Goal: Information Seeking & Learning: Learn about a topic

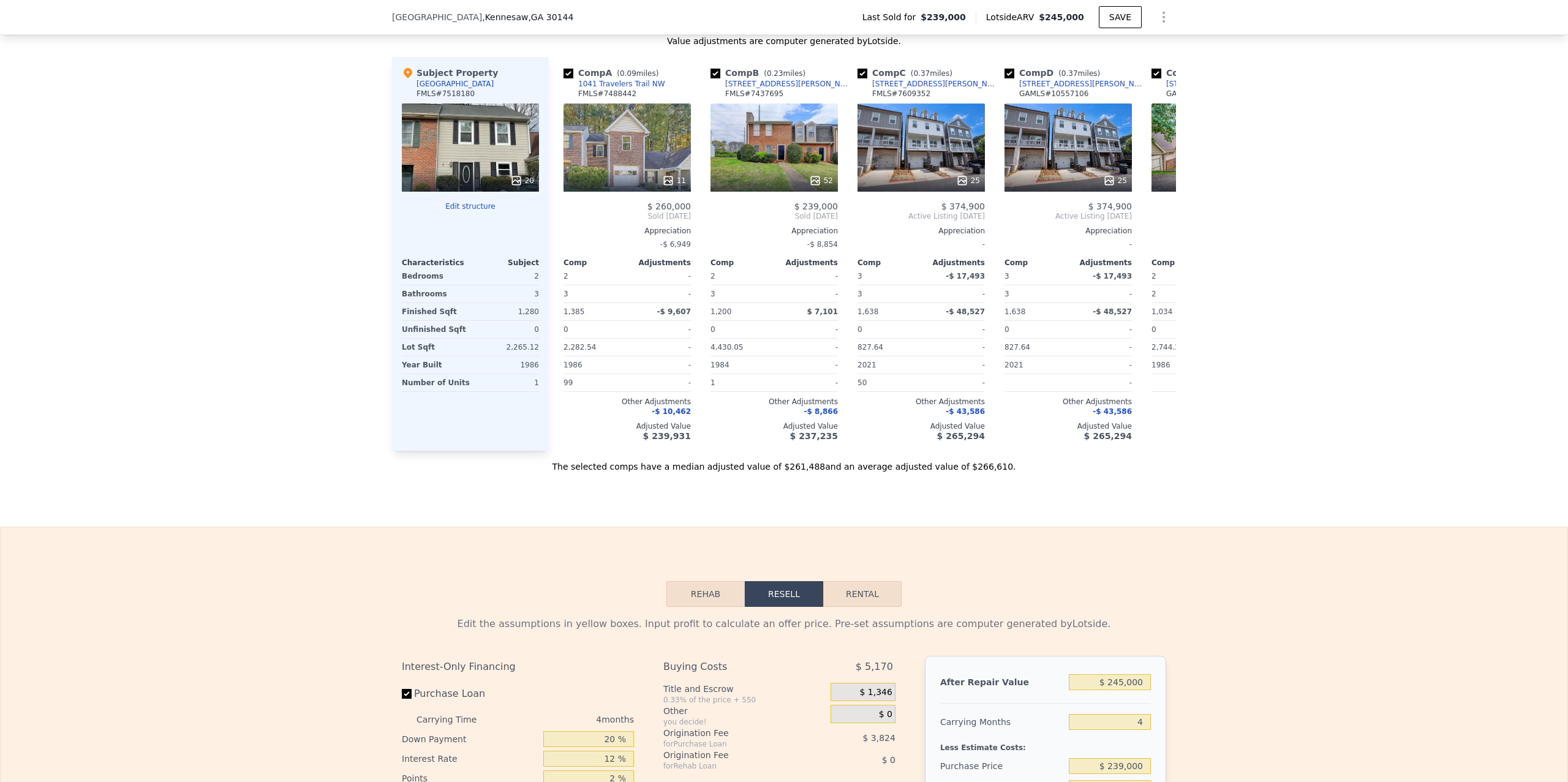
scroll to position [1243, 0]
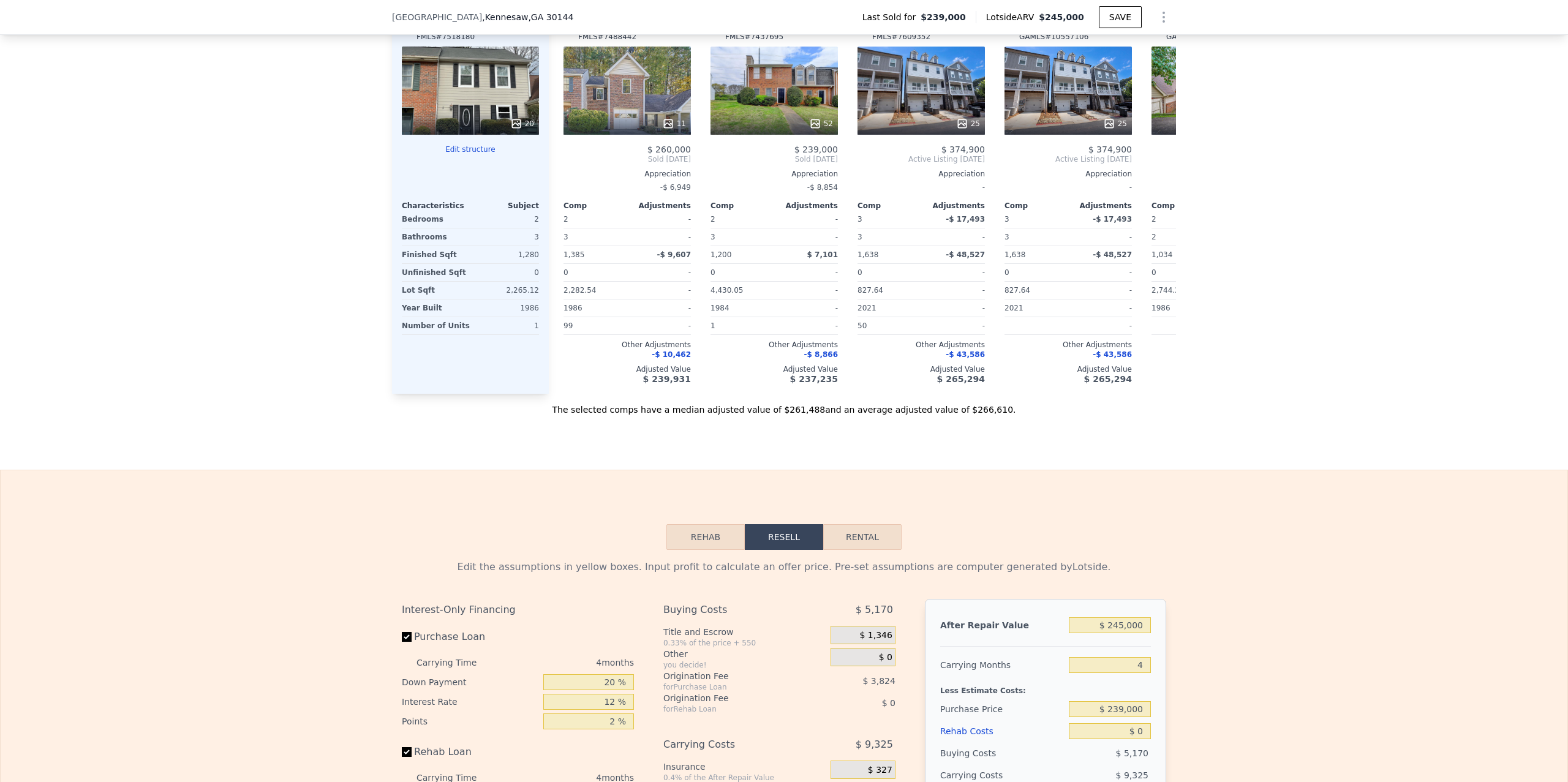
click at [1252, 494] on div "Rehab Resell Rental Edit the assumptions in yellow boxes. Input profit to calcu…" at bounding box center [784, 764] width 1568 height 591
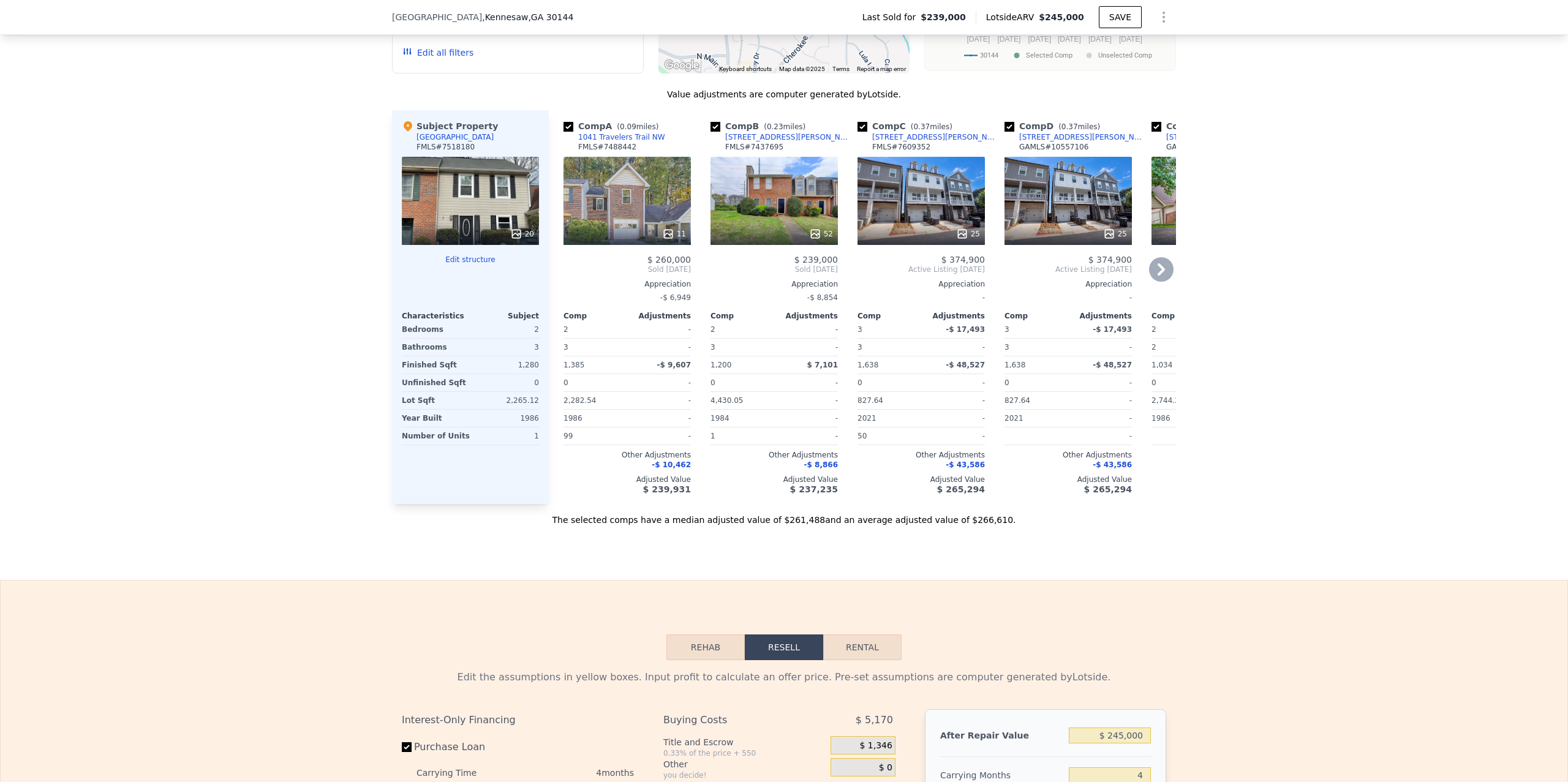
click at [627, 176] on div "11" at bounding box center [627, 201] width 128 height 88
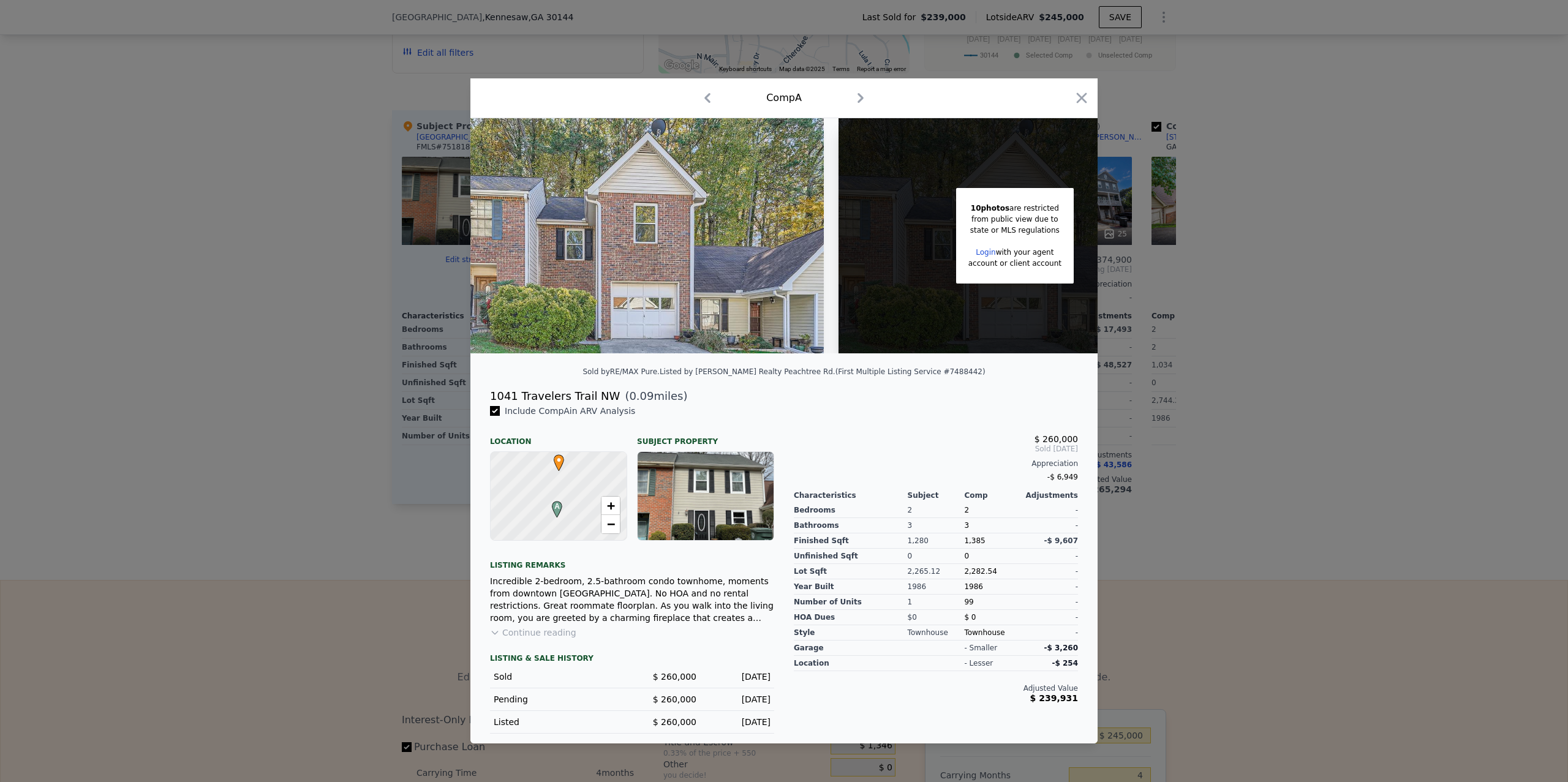
scroll to position [0, 98]
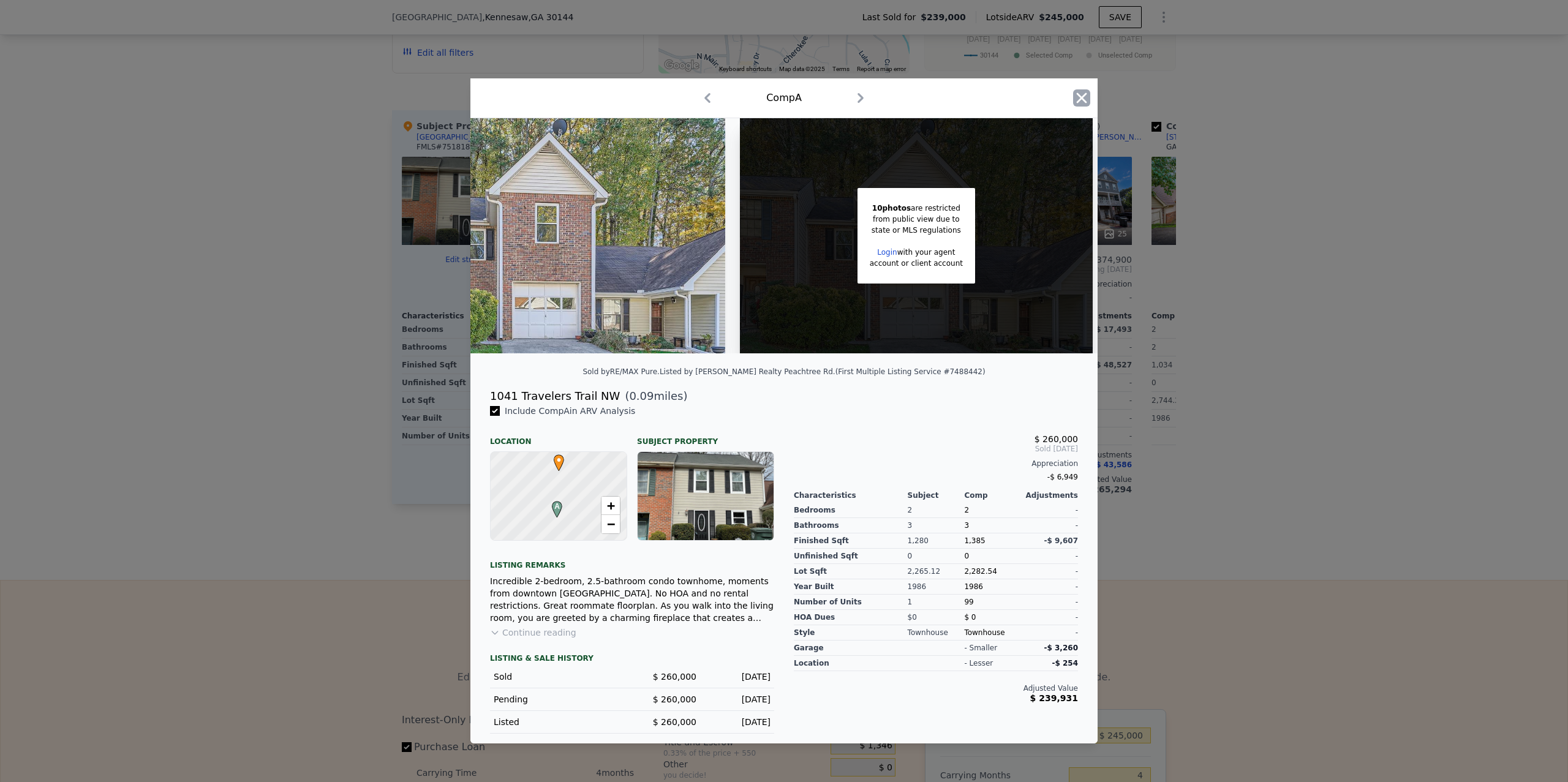
click at [1082, 100] on icon "button" at bounding box center [1082, 98] width 17 height 17
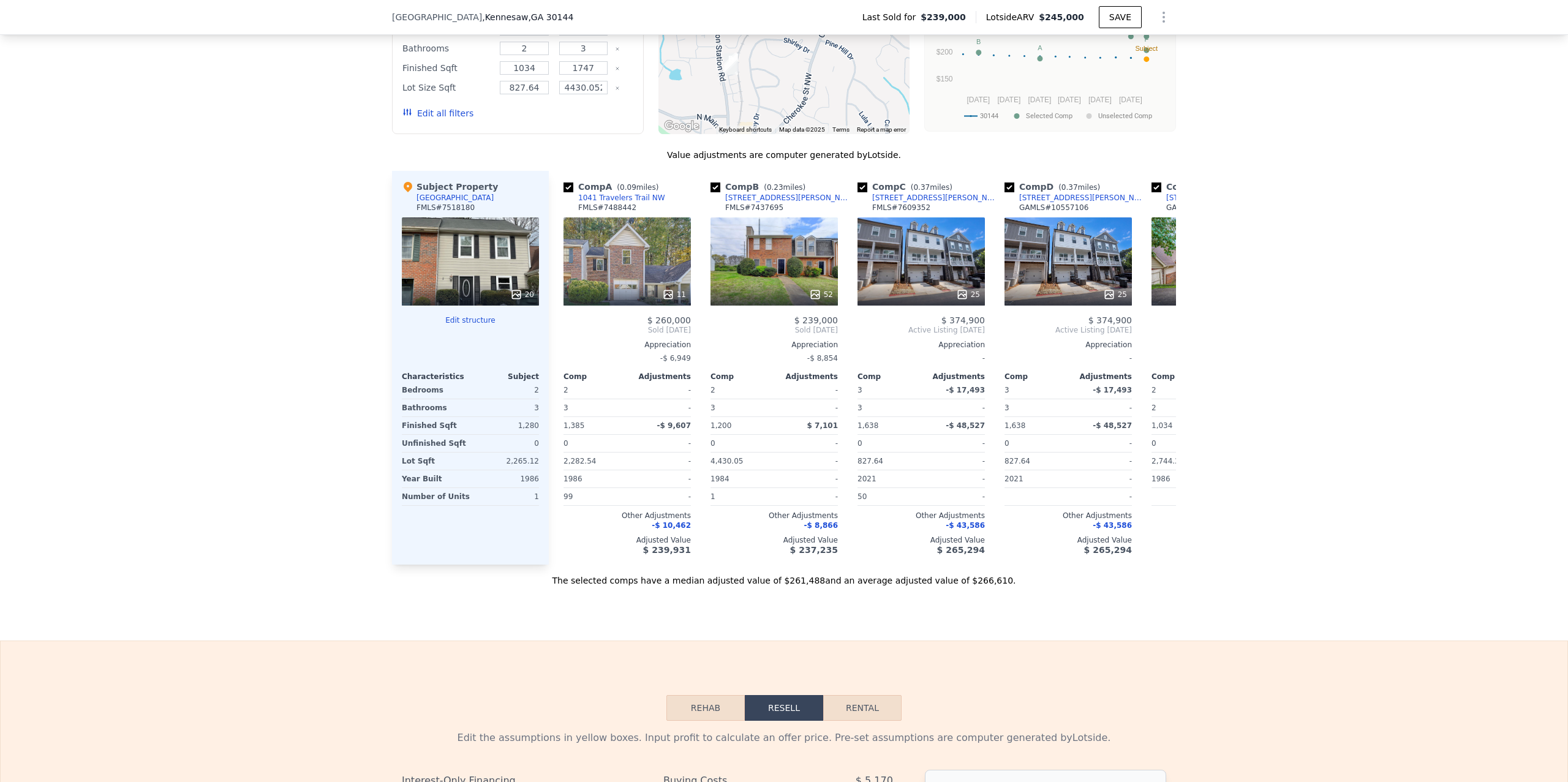
scroll to position [1046, 0]
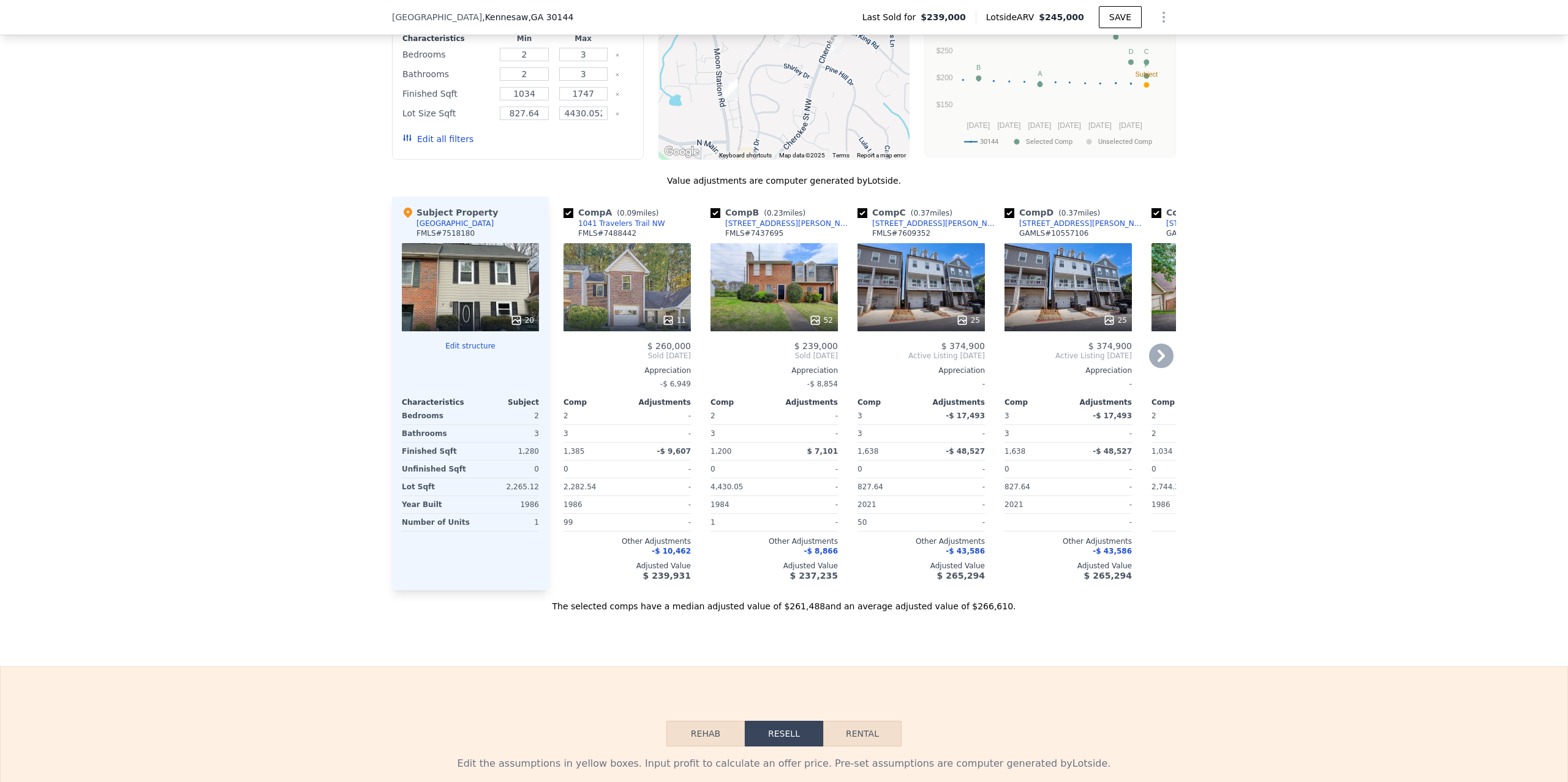
click at [1051, 277] on div "25" at bounding box center [1068, 287] width 128 height 88
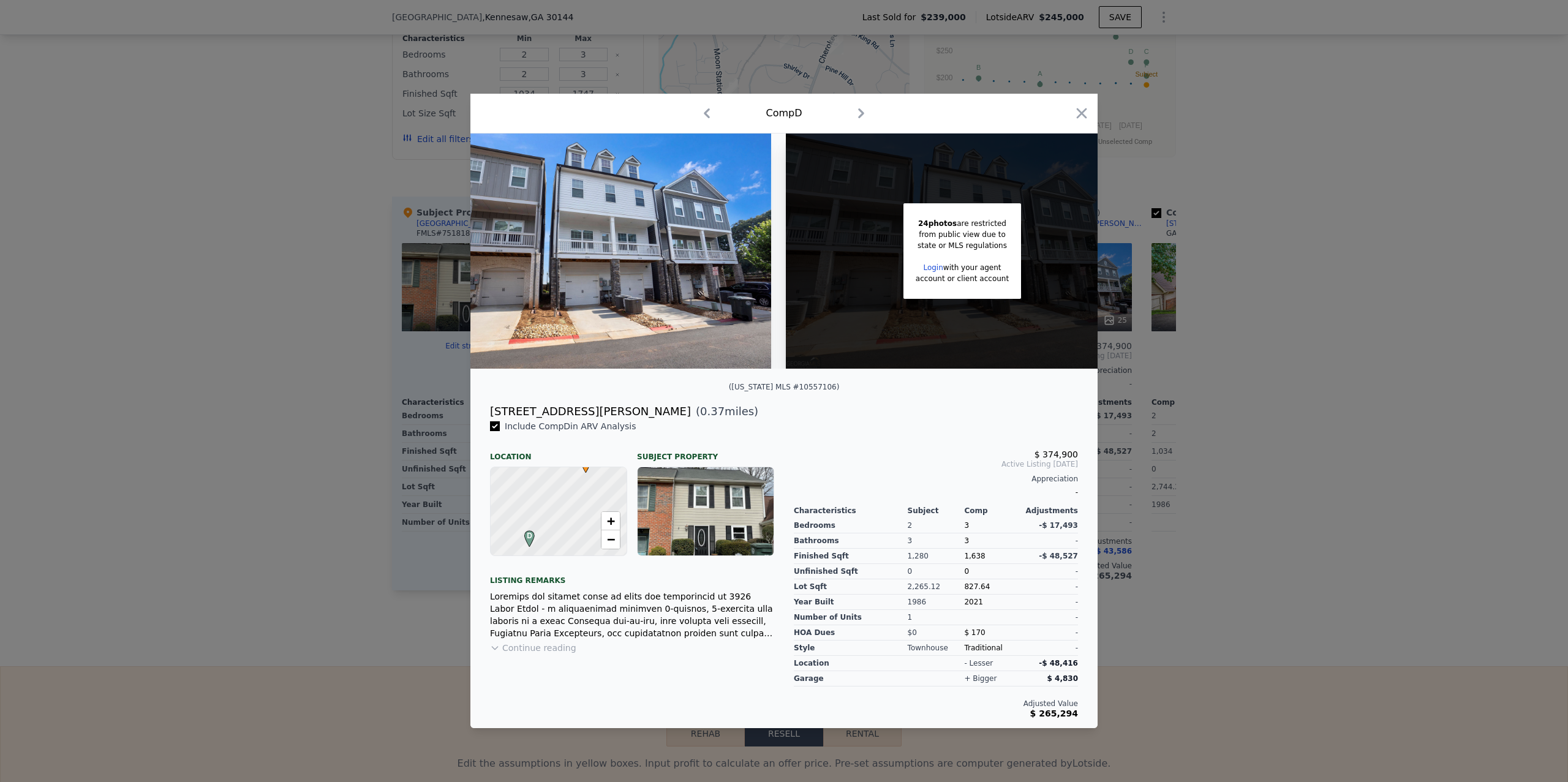
scroll to position [0, 98]
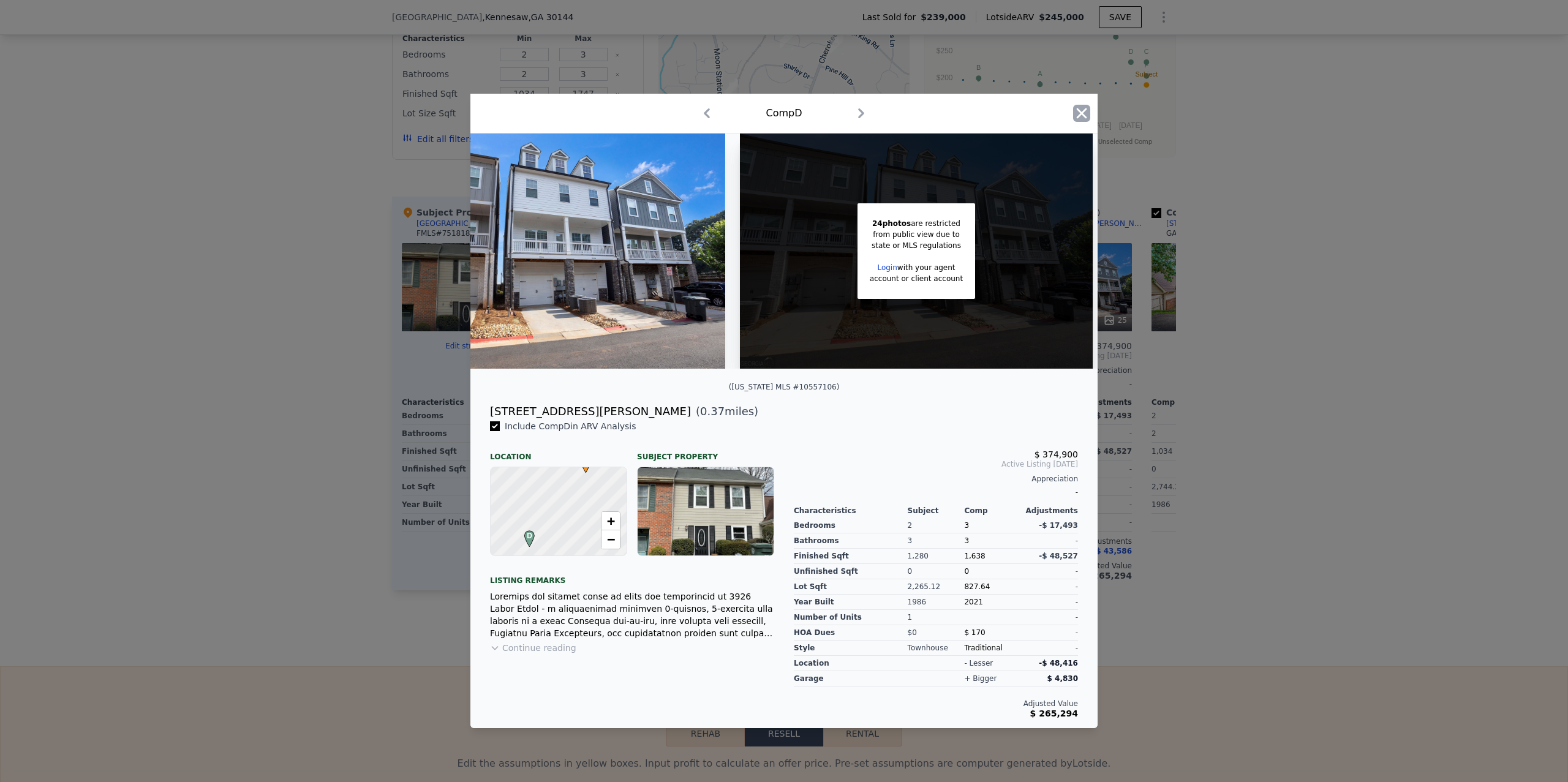
click at [1076, 114] on icon "button" at bounding box center [1082, 113] width 17 height 17
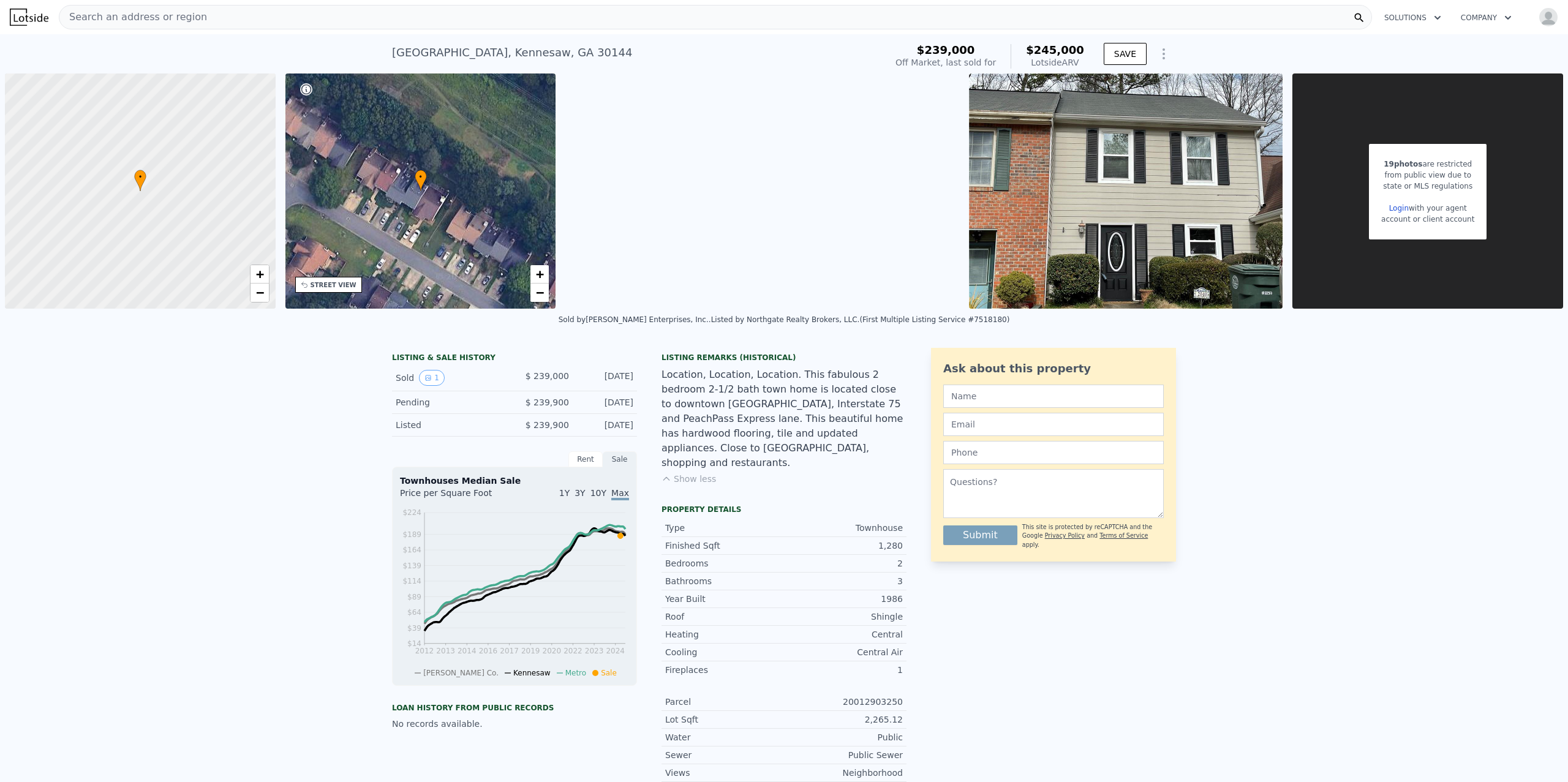
click at [765, 208] on div "Loading... SATELLITE VIEW" at bounding box center [762, 191] width 404 height 235
click at [769, 342] on div "LISTING & SALE HISTORY Sold 1 $ 239,000 [DATE] Pending $ 239,900 [DATE] Listed …" at bounding box center [784, 610] width 1568 height 543
click at [711, 320] on div "Listed by Northgate Realty Brokers, LLC. (First Multiple Listing Service #75181…" at bounding box center [860, 320] width 299 height 9
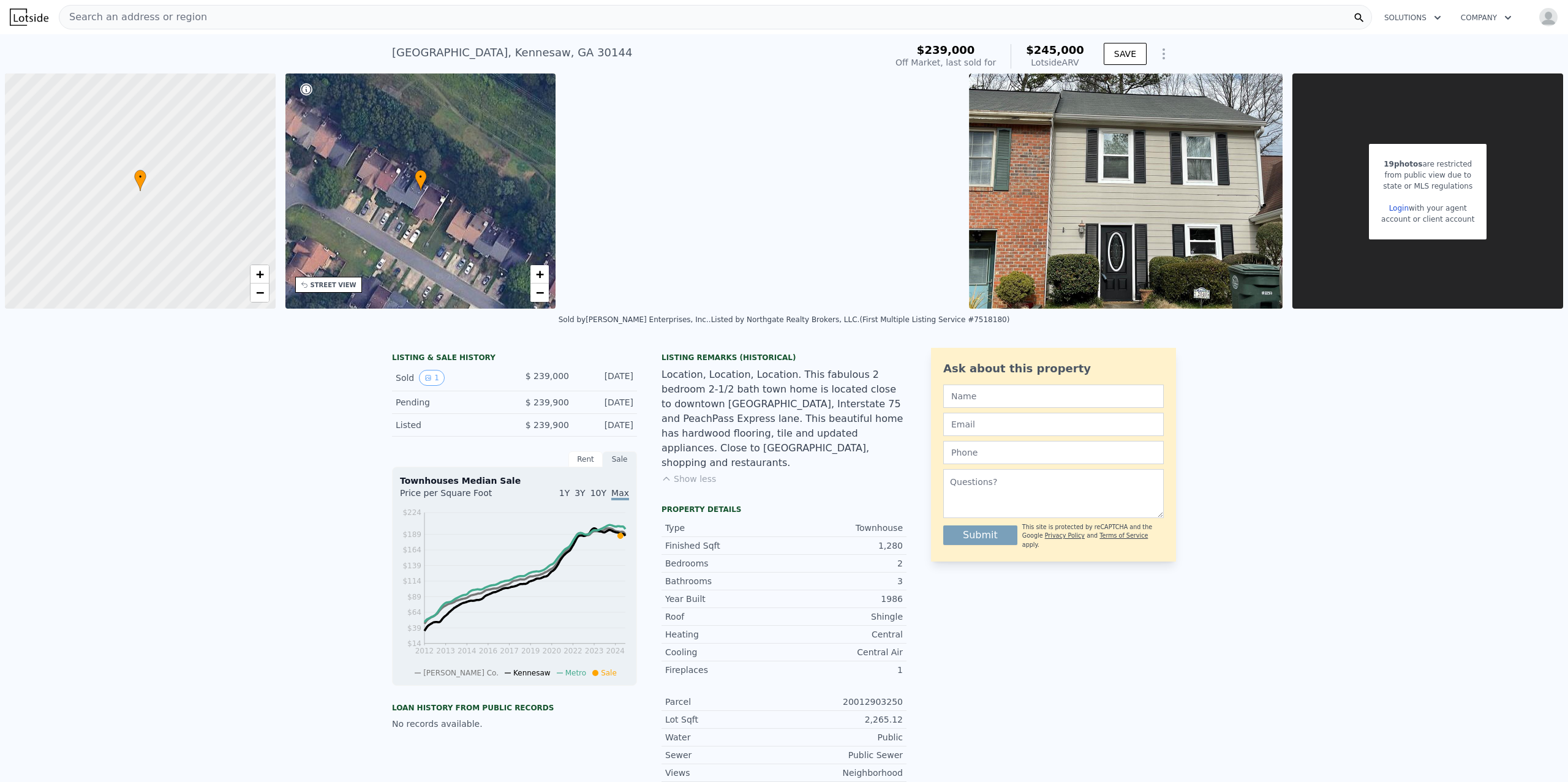
click at [711, 320] on div "Listed by Northgate Realty Brokers, LLC. (First Multiple Listing Service #75181…" at bounding box center [860, 320] width 299 height 9
click at [694, 316] on div "Sold by [PERSON_NAME] Enterprises, Inc. ." at bounding box center [635, 320] width 153 height 9
click at [700, 322] on div "Sold by [PERSON_NAME] Enterprises, Inc. ." at bounding box center [635, 320] width 153 height 9
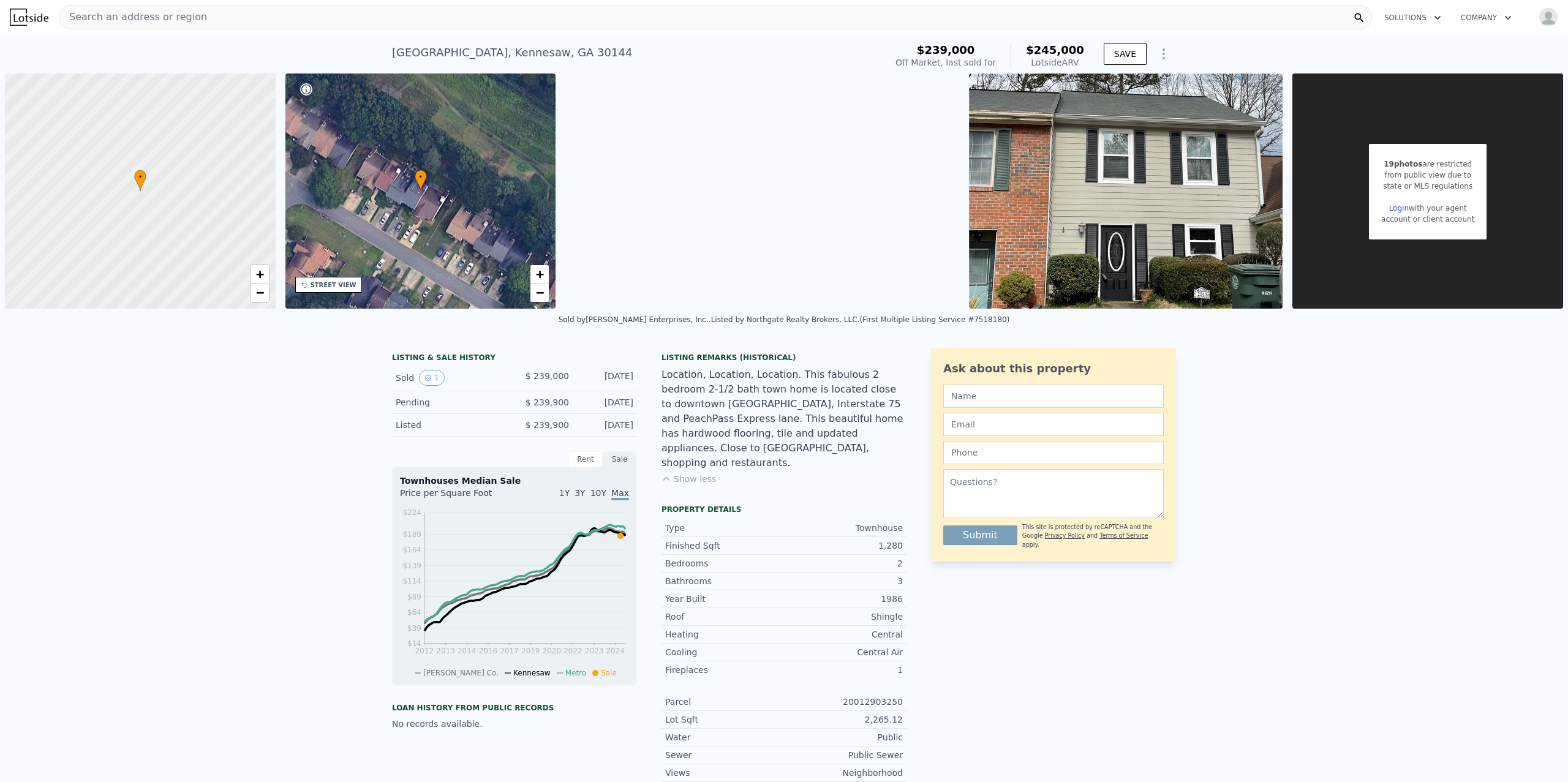
click at [700, 322] on div "Sold by [PERSON_NAME] Enterprises, Inc. ." at bounding box center [635, 320] width 153 height 9
click at [732, 351] on div "Listing Remarks (Historical) Location, Location, Location. This fabulous 2 bedr…" at bounding box center [784, 587] width 245 height 479
click at [688, 472] on button "Show less" at bounding box center [689, 478] width 54 height 12
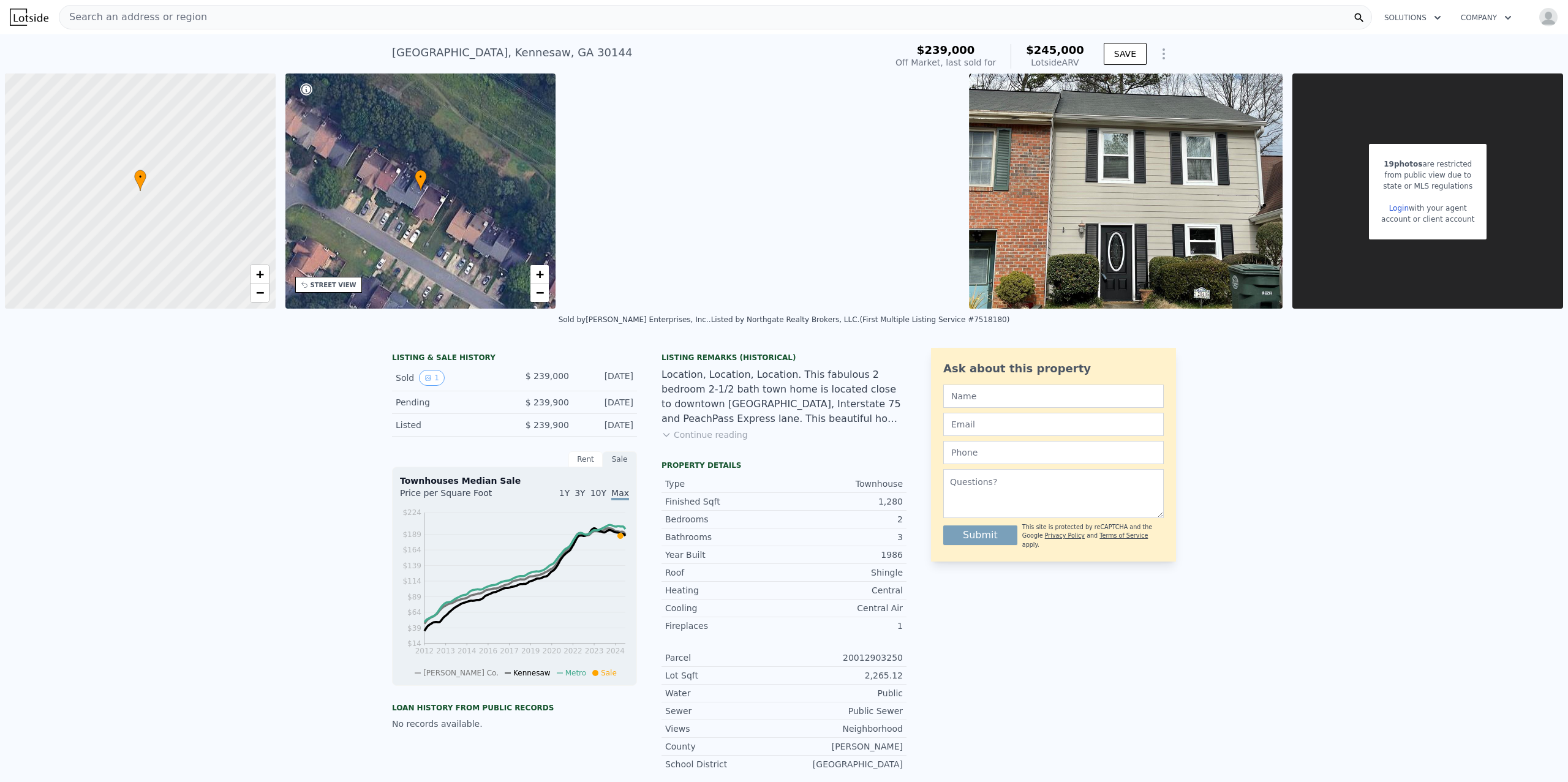
click at [709, 433] on button "Continue reading" at bounding box center [705, 434] width 87 height 12
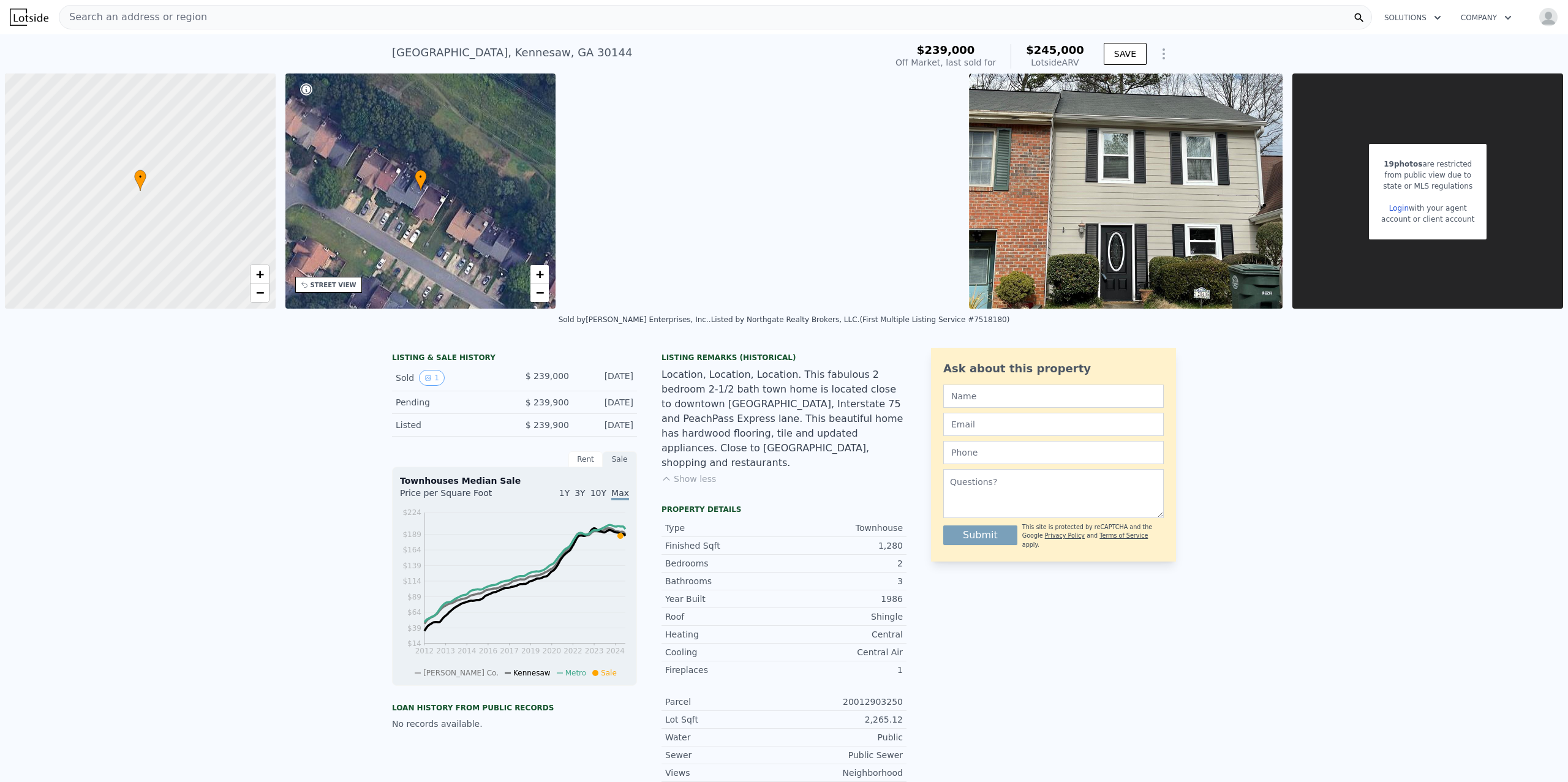
click at [795, 351] on div "Listing Remarks (Historical) Location, Location, Location. This fabulous 2 bedr…" at bounding box center [784, 587] width 245 height 479
click at [788, 358] on div "Listing Remarks (Historical)" at bounding box center [784, 357] width 245 height 10
click at [711, 321] on div "Listed by Northgate Realty Brokers, LLC. (First Multiple Listing Service #75181…" at bounding box center [860, 320] width 299 height 9
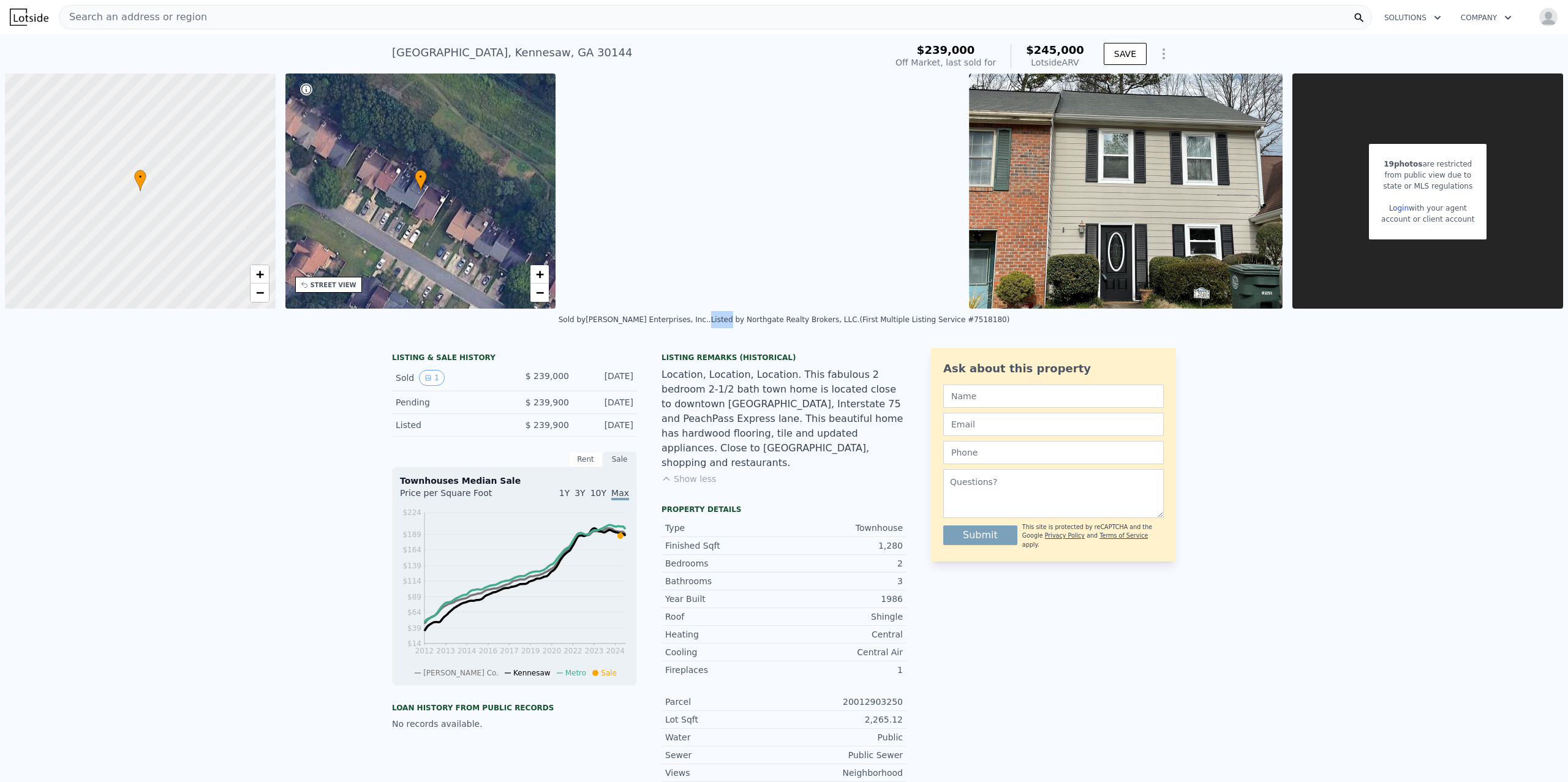
click at [711, 321] on div "Listed by Northgate Realty Brokers, LLC. (First Multiple Listing Service #75181…" at bounding box center [860, 320] width 299 height 9
click at [699, 320] on div "Sold by [PERSON_NAME] Enterprises, Inc. ." at bounding box center [635, 320] width 153 height 9
click at [730, 341] on div "LISTING & SALE HISTORY Sold 1 $ 239,000 [DATE] Pending $ 239,900 [DATE] Listed …" at bounding box center [784, 610] width 1568 height 543
click at [753, 325] on div "Sold by [PERSON_NAME] Enterprises, Inc. . Listed by Northgate Realty Brokers, L…" at bounding box center [784, 324] width 1568 height 29
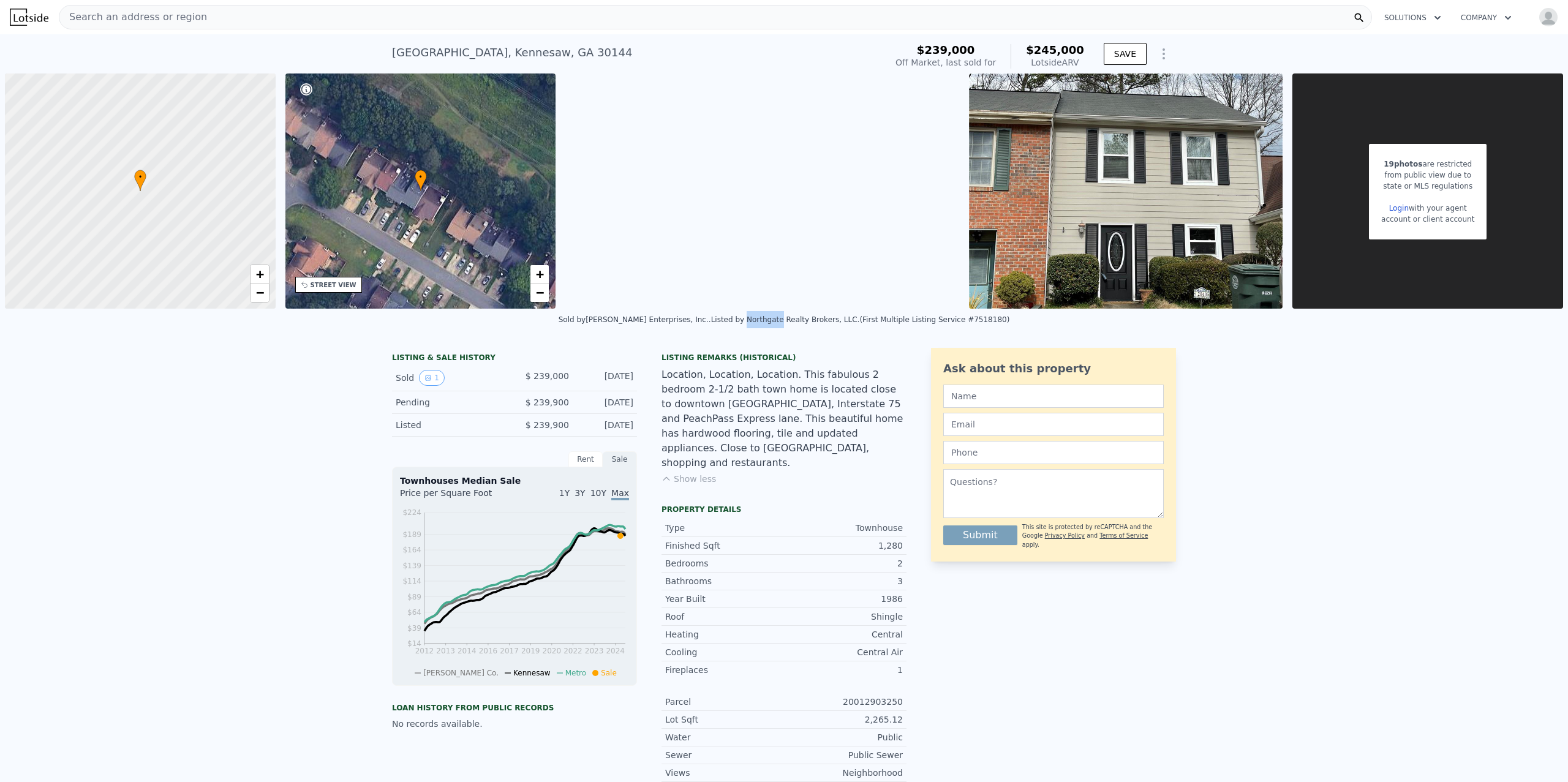
click at [753, 325] on div "Sold by [PERSON_NAME] Enterprises, Inc. . Listed by Northgate Realty Brokers, L…" at bounding box center [784, 324] width 1568 height 29
click at [808, 325] on div "Sold by [PERSON_NAME] Enterprises, Inc. . Listed by Northgate Realty Brokers, L…" at bounding box center [784, 324] width 1568 height 29
click at [702, 318] on div "Sold by [PERSON_NAME] Enterprises, Inc. ." at bounding box center [635, 320] width 153 height 9
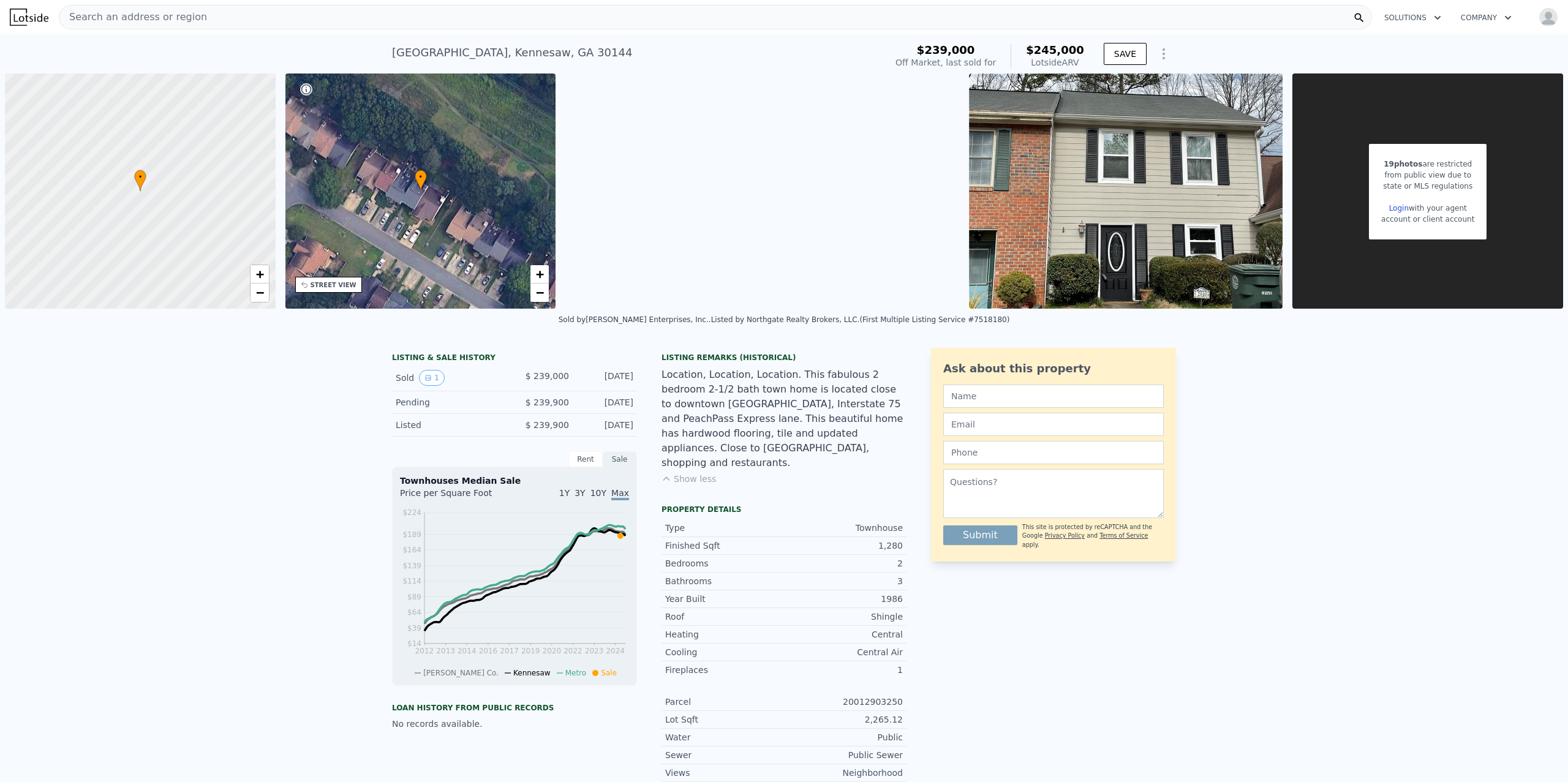
click at [706, 331] on div "Sold by [PERSON_NAME] Enterprises, Inc. . Listed by Northgate Realty Brokers, L…" at bounding box center [784, 324] width 1568 height 29
click at [704, 341] on div "LISTING & SALE HISTORY Sold 1 $ 239,000 [DATE] Pending $ 239,900 [DATE] Listed …" at bounding box center [784, 610] width 1568 height 543
click at [685, 472] on div "Listing Remarks (Historical) Location, Location, Location. This fabulous 2 bedr…" at bounding box center [784, 426] width 245 height 147
